Goal: Task Accomplishment & Management: Manage account settings

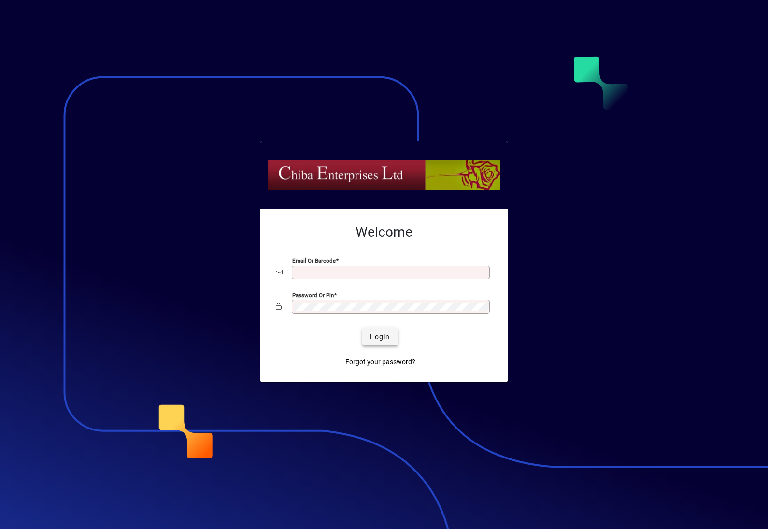
type input "**********"
click at [382, 337] on span "Login" at bounding box center [380, 337] width 20 height 10
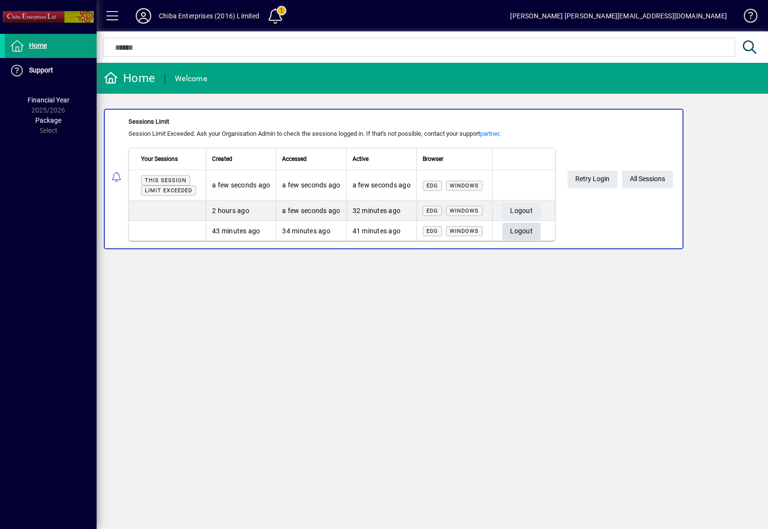
click at [529, 231] on span "Logout" at bounding box center [521, 231] width 23 height 16
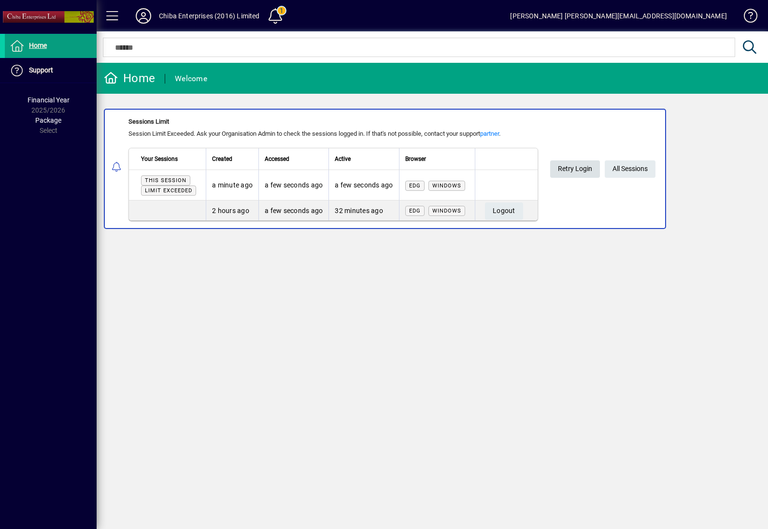
click at [577, 166] on span "Retry Login" at bounding box center [575, 169] width 34 height 16
